Goal: Task Accomplishment & Management: Manage account settings

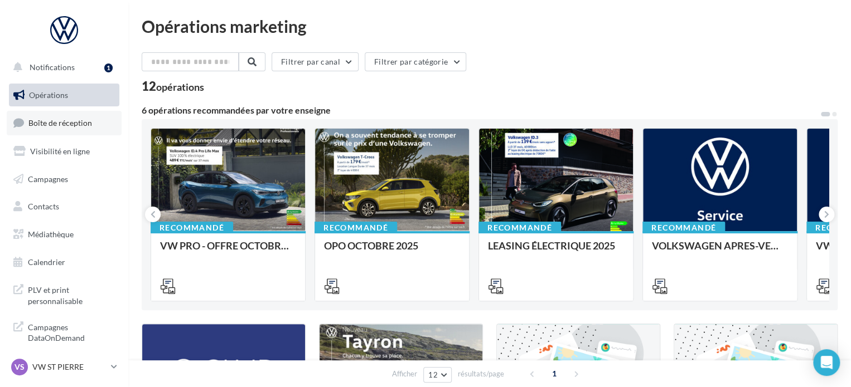
click at [67, 124] on span "Boîte de réception" at bounding box center [60, 122] width 64 height 9
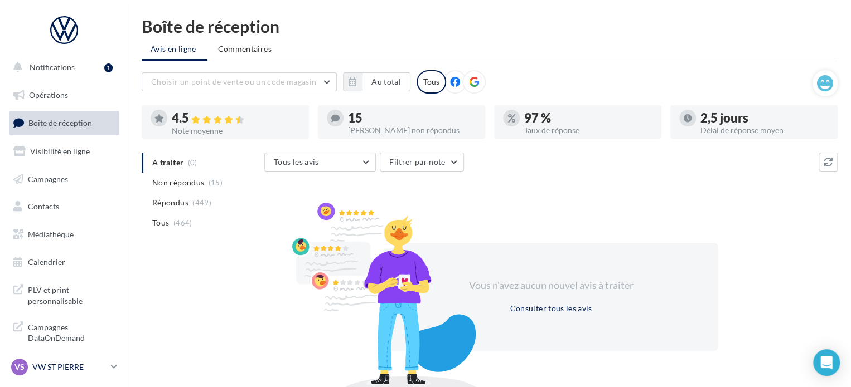
click at [117, 363] on link "VS VW ST PIERRE vw-stp-prat" at bounding box center [64, 367] width 110 height 21
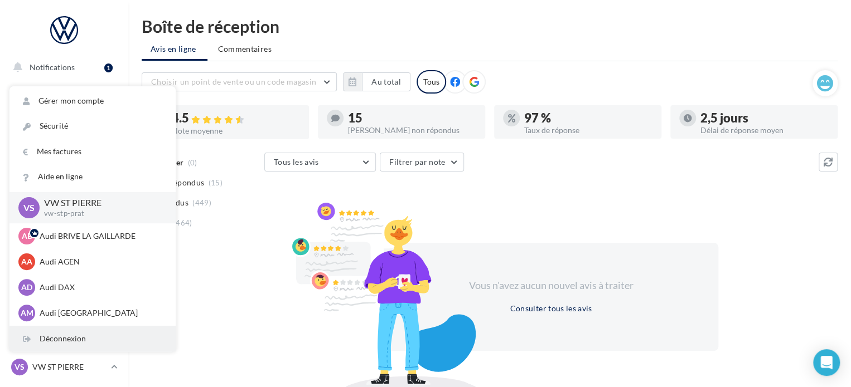
click at [71, 342] on div "Déconnexion" at bounding box center [92, 339] width 166 height 25
